Goal: Information Seeking & Learning: Learn about a topic

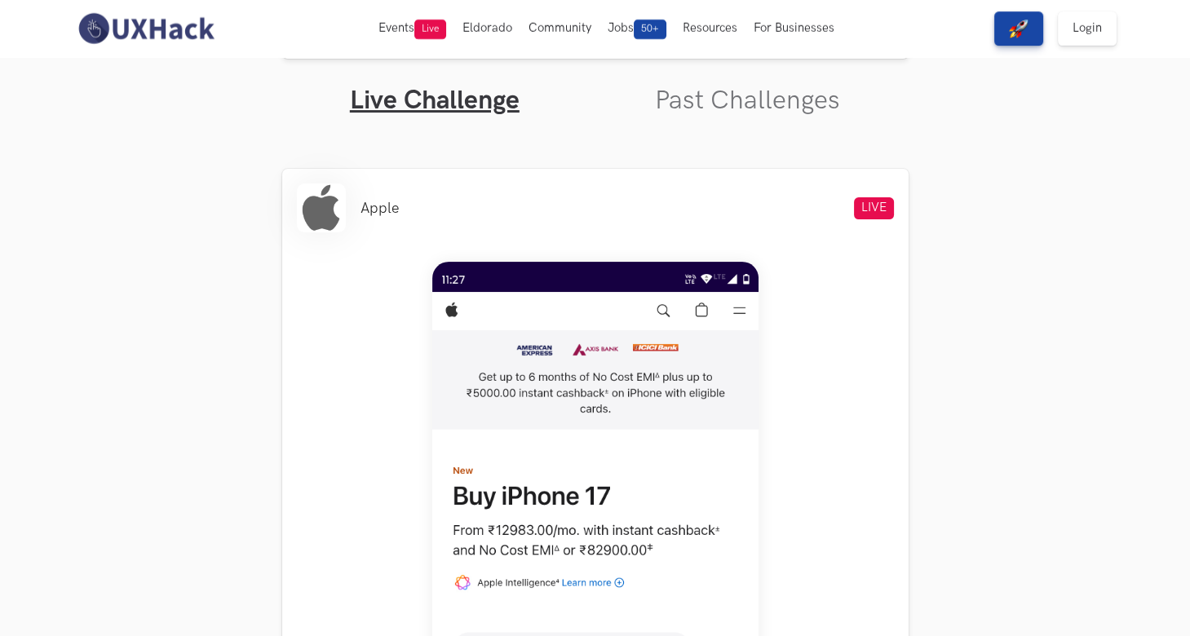
scroll to position [232, 0]
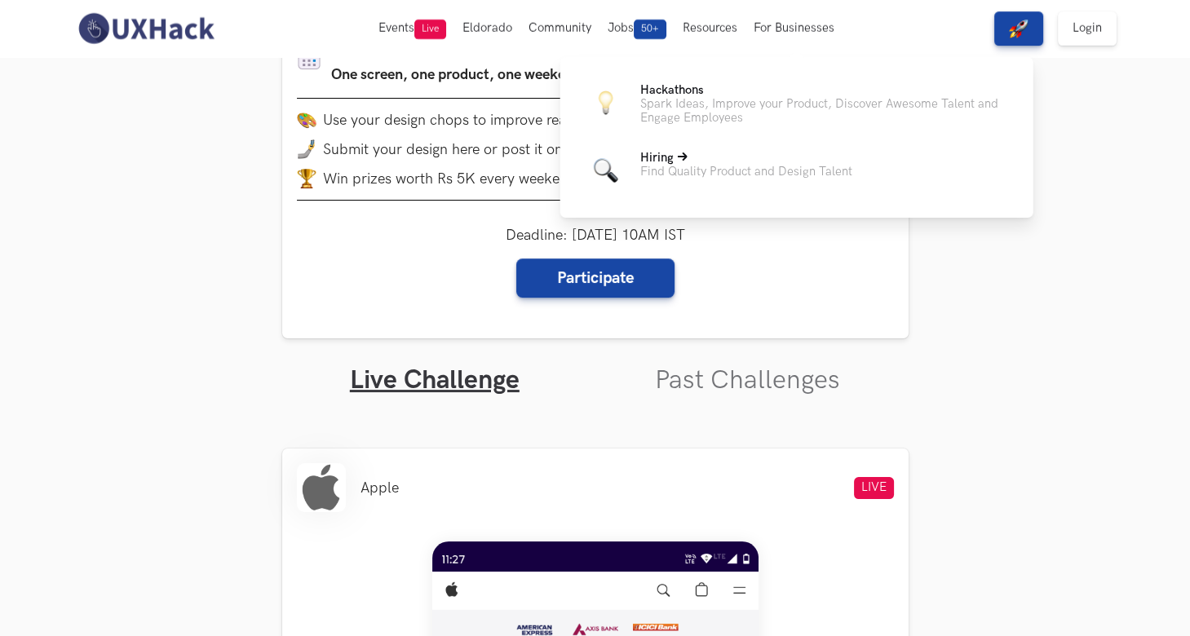
click at [734, 176] on p "Find Quality Product and Design Talent" at bounding box center [746, 172] width 212 height 14
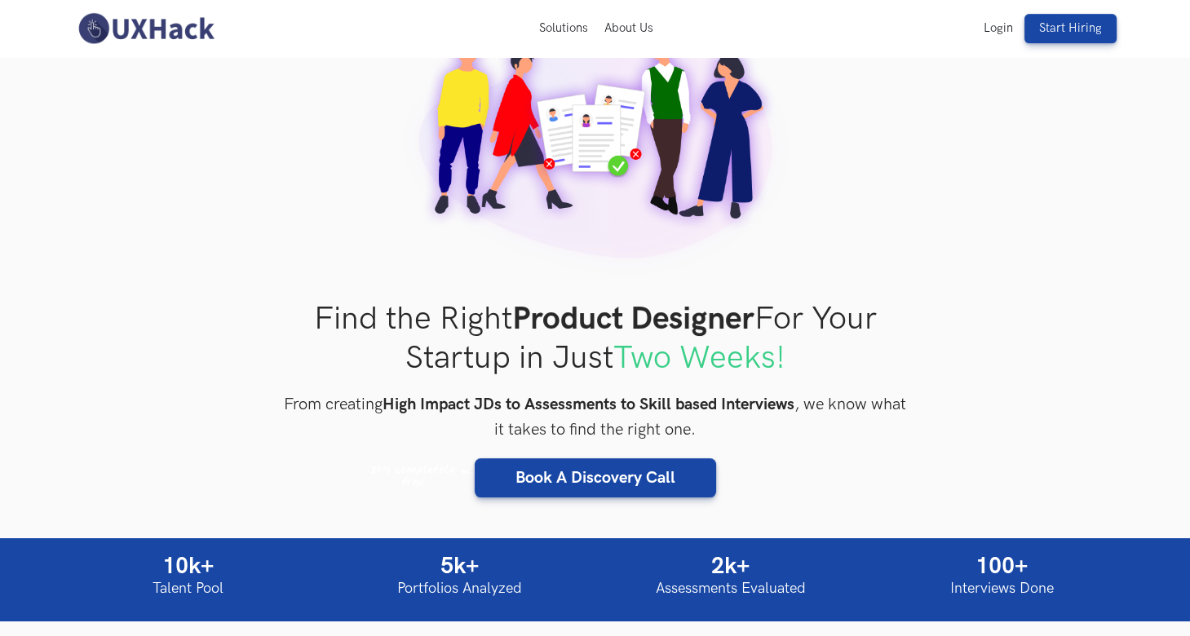
scroll to position [113, 0]
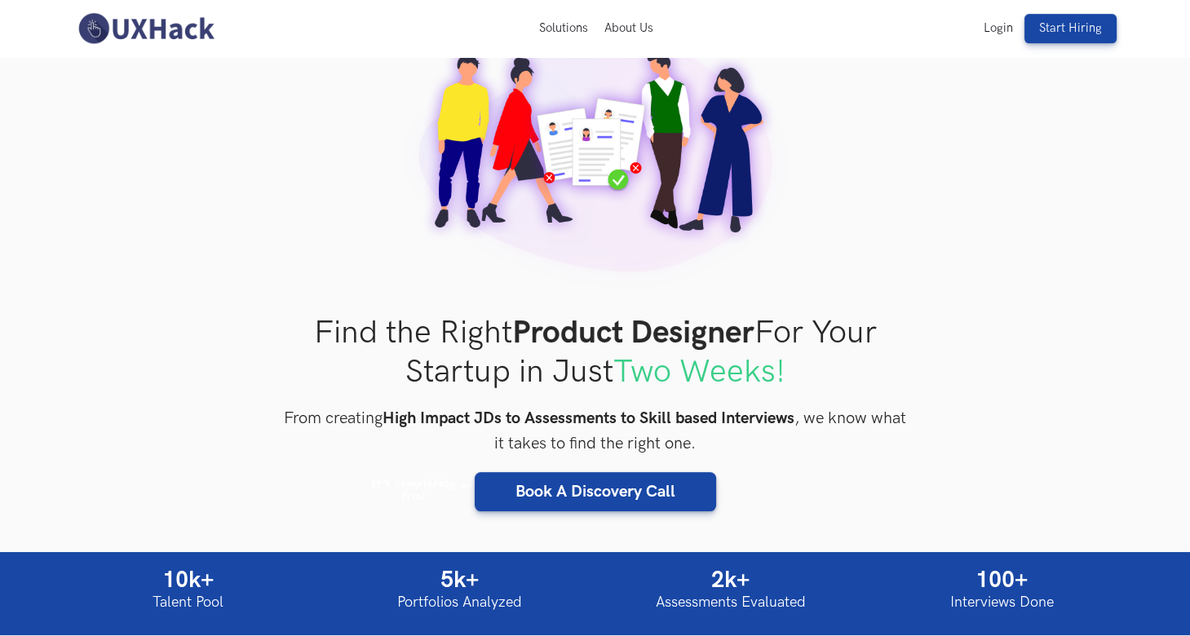
click at [121, 36] on img at bounding box center [145, 28] width 145 height 34
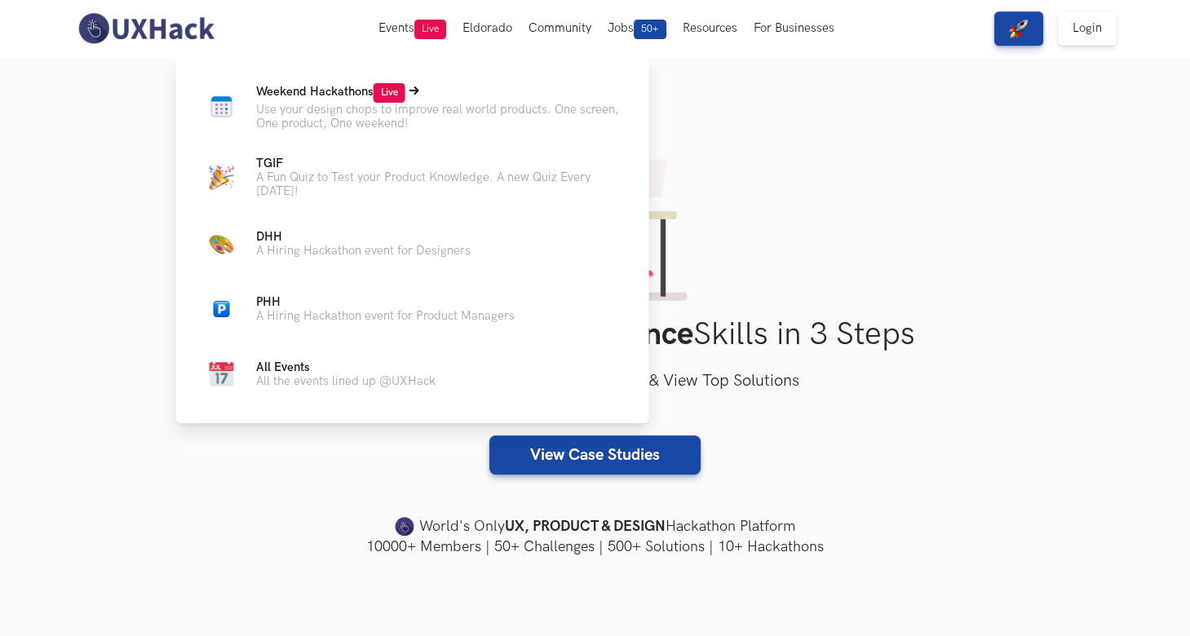
click at [423, 115] on p "Use your design chops to improve real world products. One screen, One product, …" at bounding box center [439, 117] width 367 height 28
click at [314, 90] on span "Weekend Hackathons Live" at bounding box center [330, 92] width 149 height 14
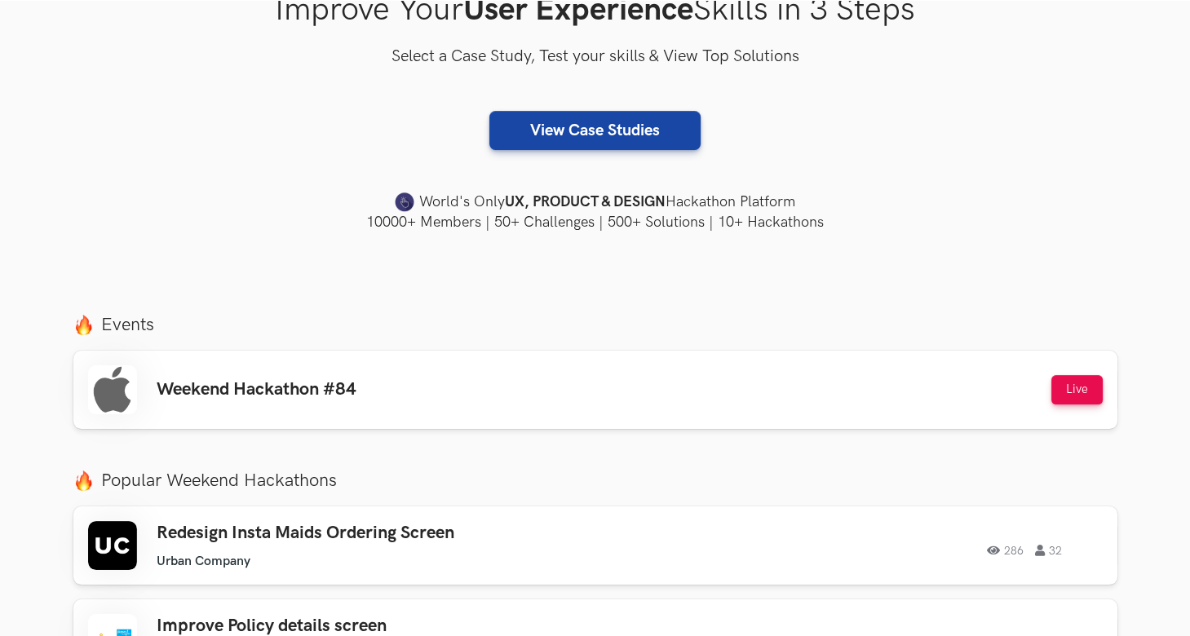
scroll to position [326, 0]
